Goal: Navigation & Orientation: Find specific page/section

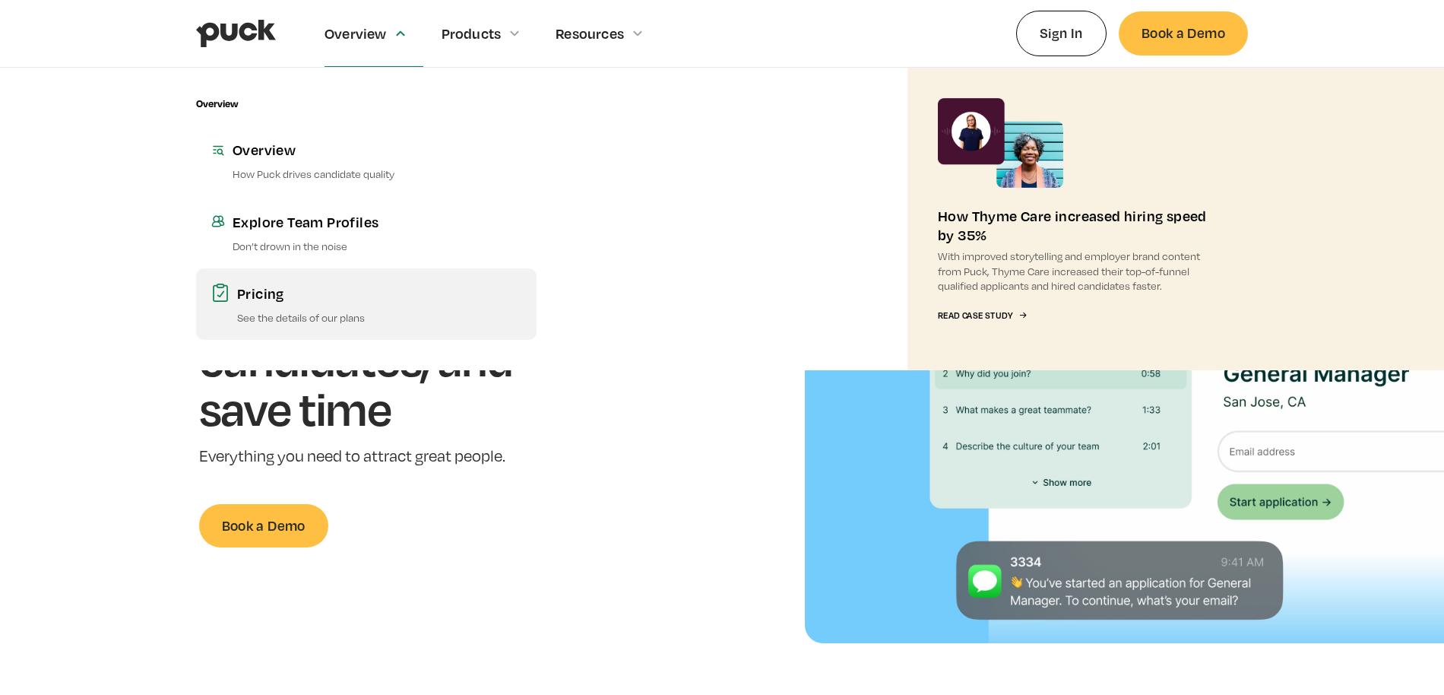
click at [268, 291] on div "Pricing" at bounding box center [379, 293] width 284 height 19
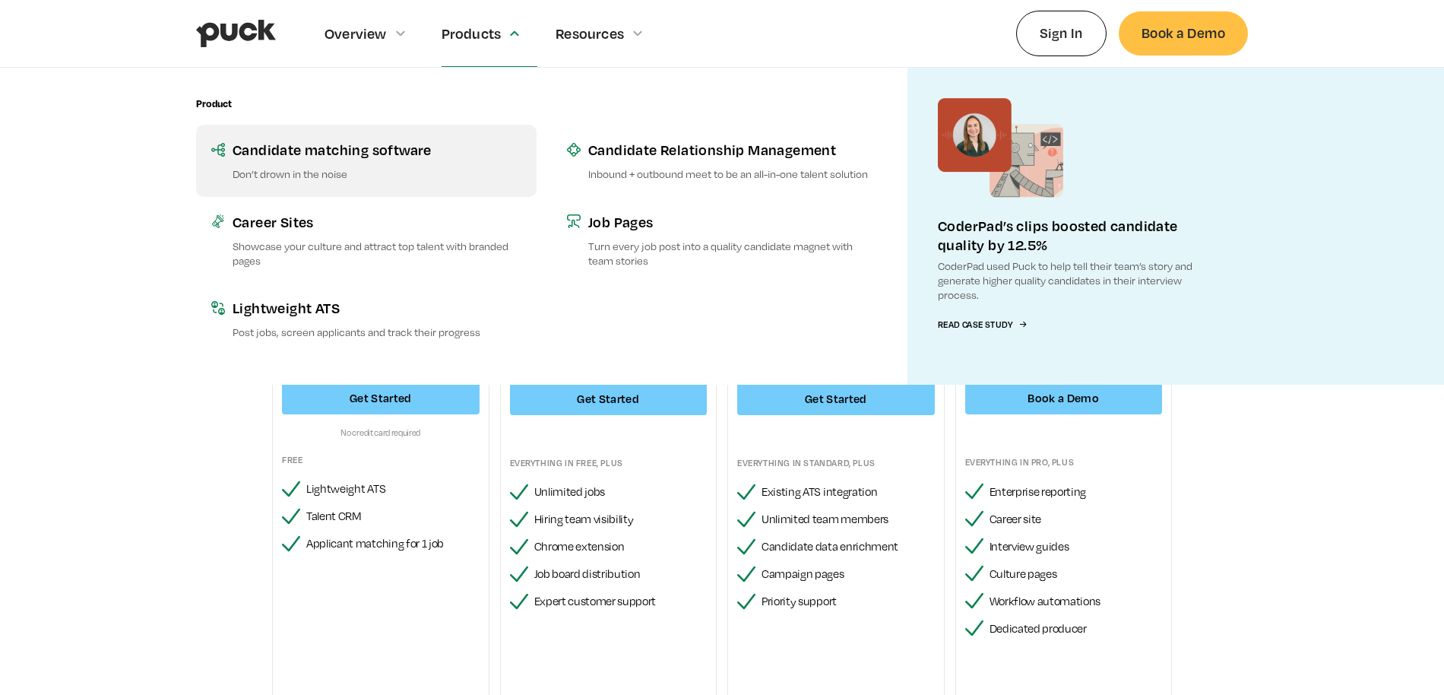
click at [318, 170] on p "Don’t drown in the noise" at bounding box center [377, 173] width 289 height 14
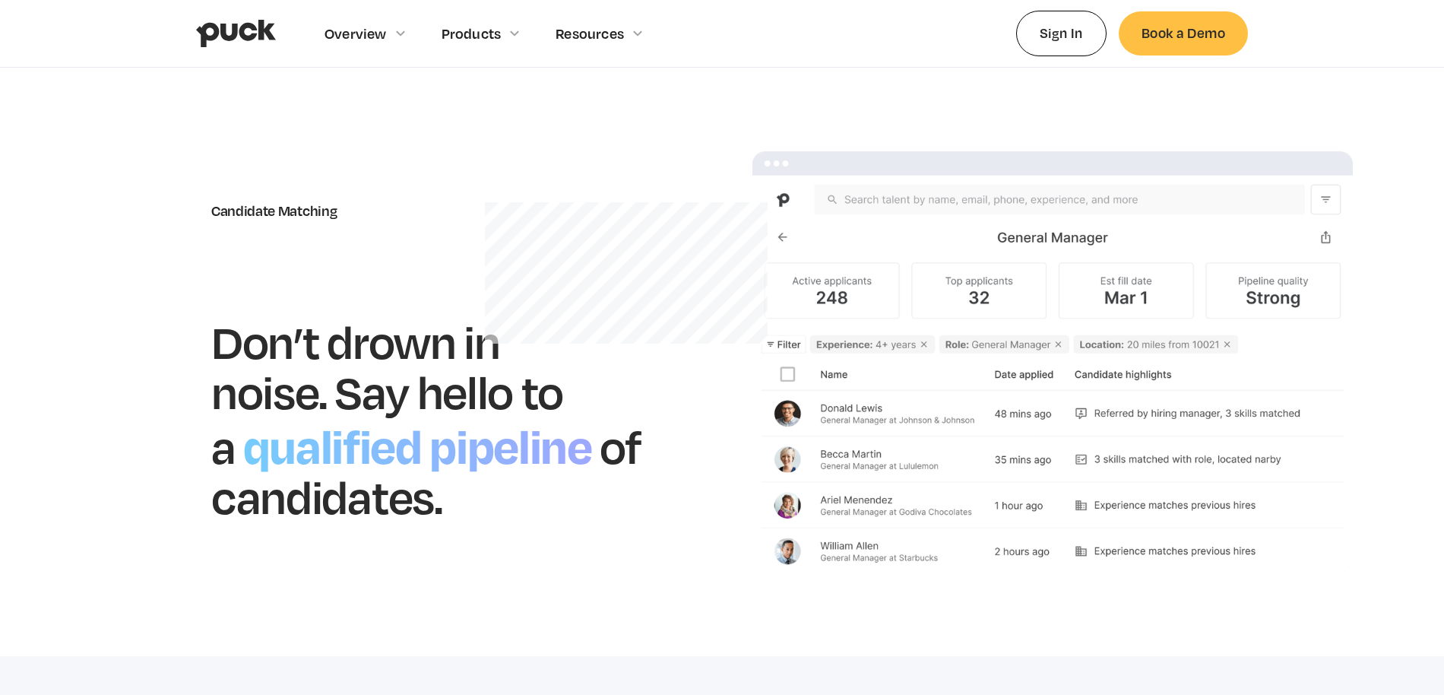
click at [243, 24] on img "home" at bounding box center [236, 33] width 80 height 29
